Goal: Navigation & Orientation: Find specific page/section

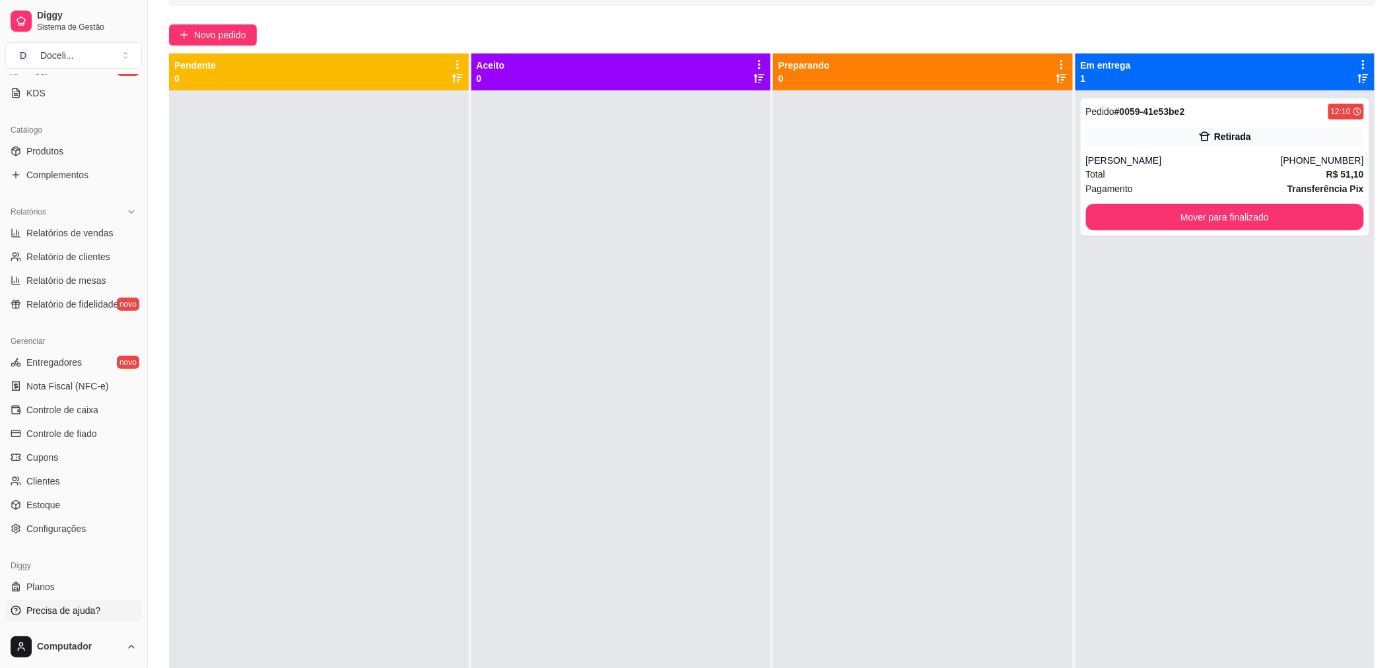
scroll to position [201, 0]
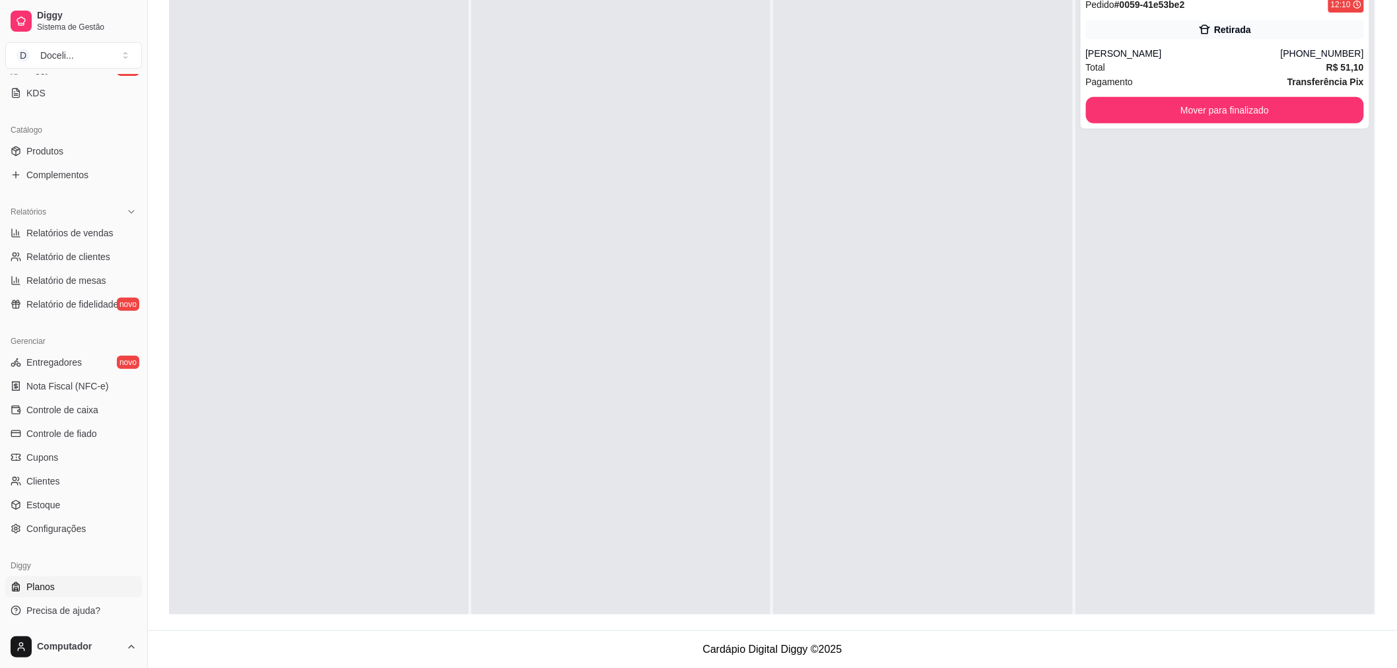
click at [44, 584] on span "Planos" at bounding box center [40, 586] width 28 height 13
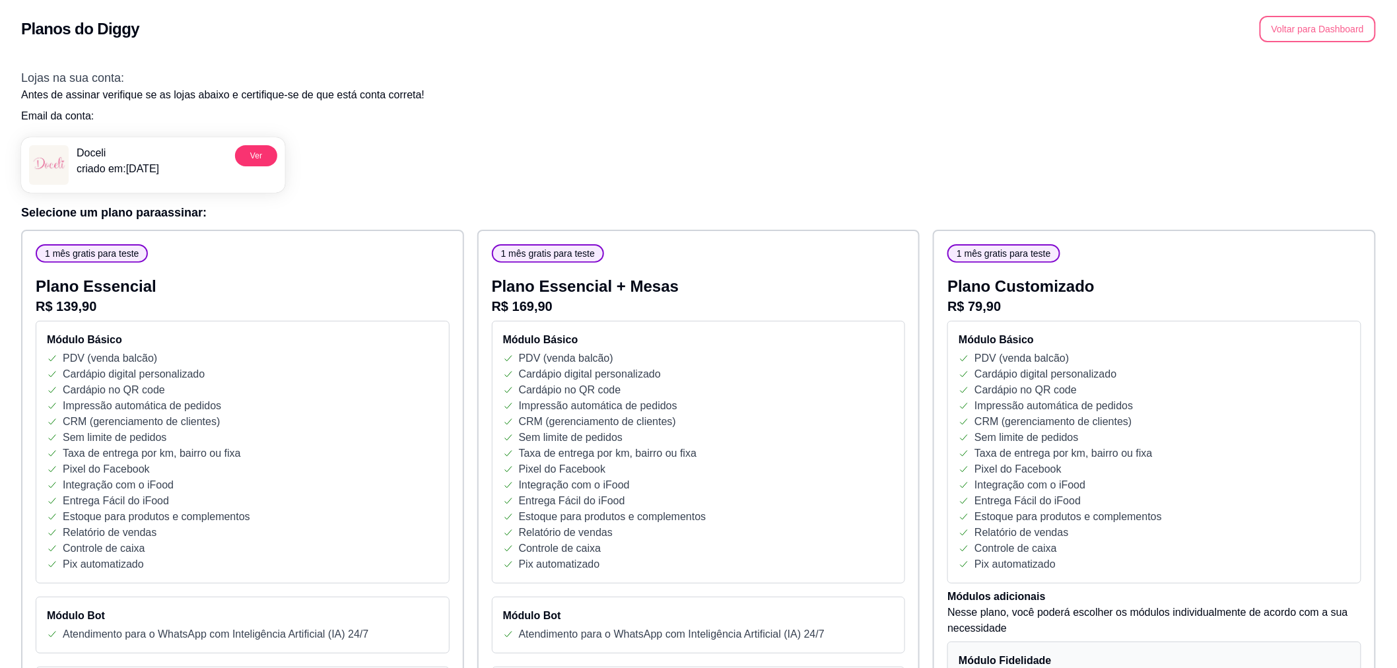
click at [1325, 28] on button "Voltar para Dashboard" at bounding box center [1317, 29] width 116 height 26
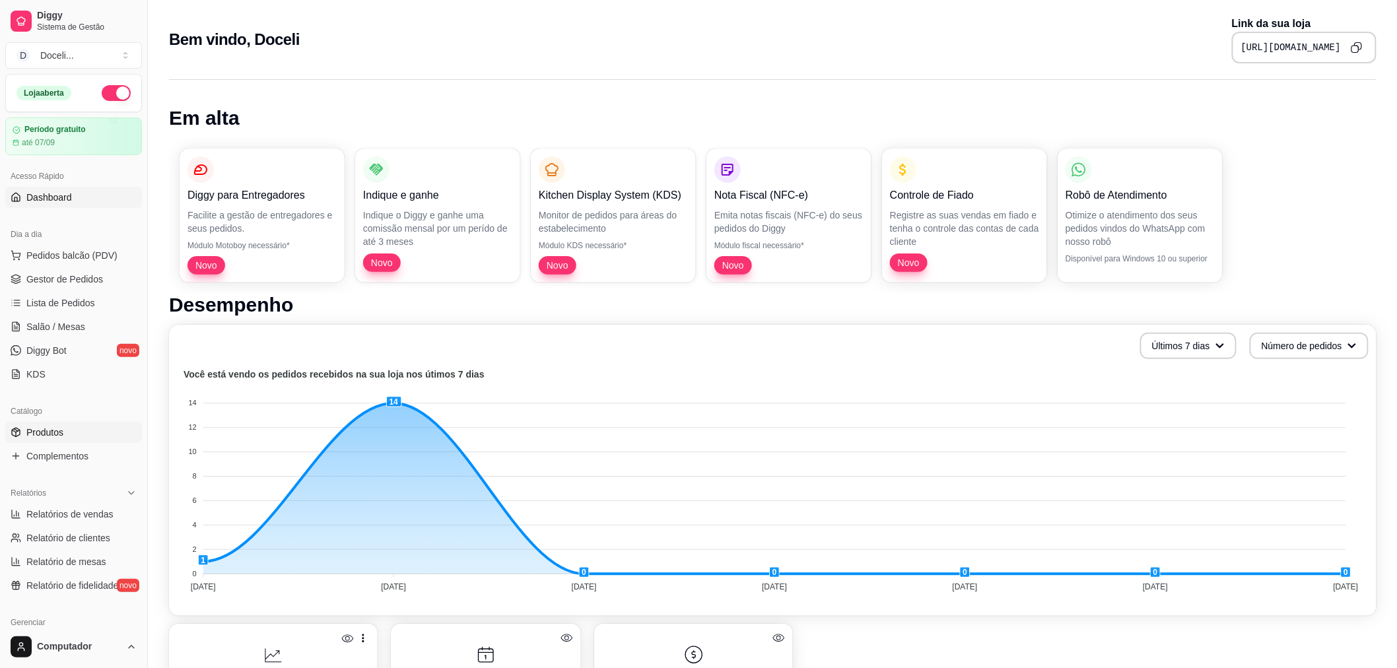
click at [47, 436] on span "Produtos" at bounding box center [44, 432] width 37 height 13
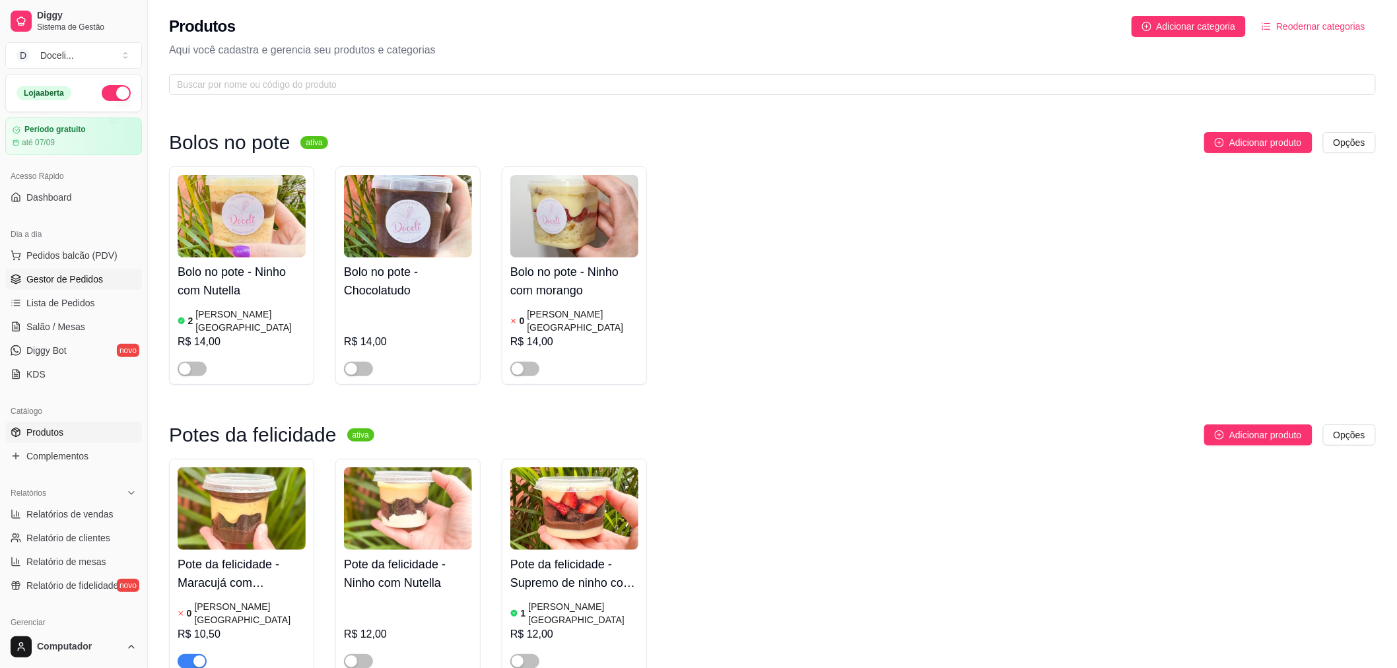
click at [76, 278] on span "Gestor de Pedidos" at bounding box center [64, 279] width 77 height 13
